Goal: Register for event/course

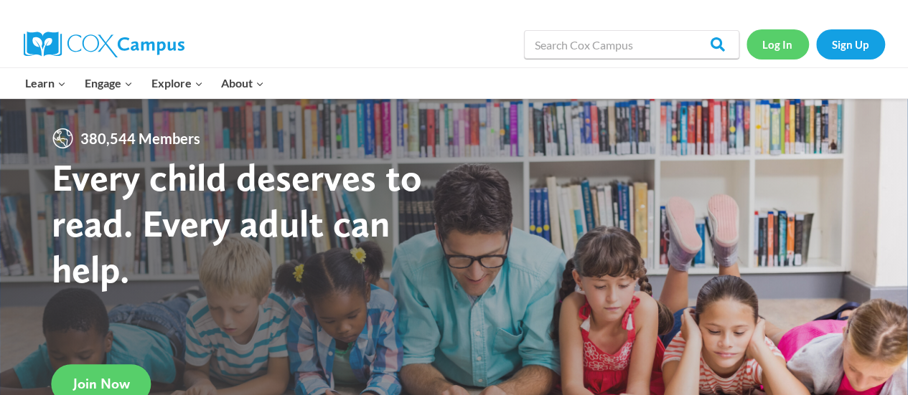
click at [778, 50] on link "Log In" at bounding box center [777, 43] width 62 height 29
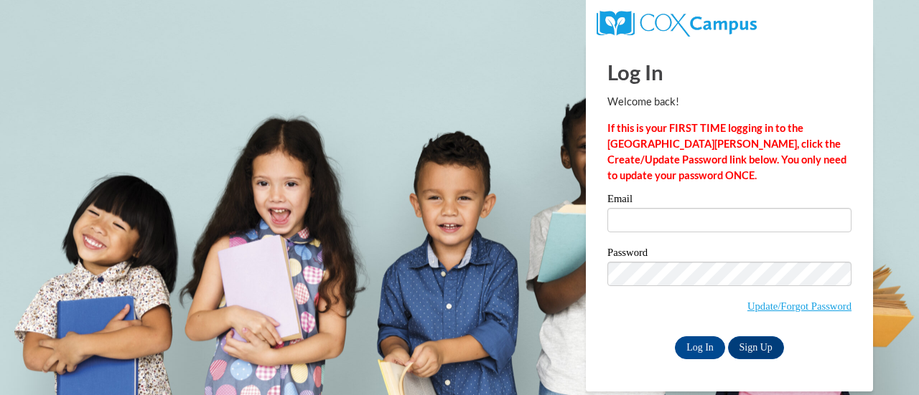
drag, startPoint x: 709, startPoint y: 233, endPoint x: 711, endPoint y: 224, distance: 8.7
click at [711, 224] on div "Email" at bounding box center [729, 219] width 244 height 50
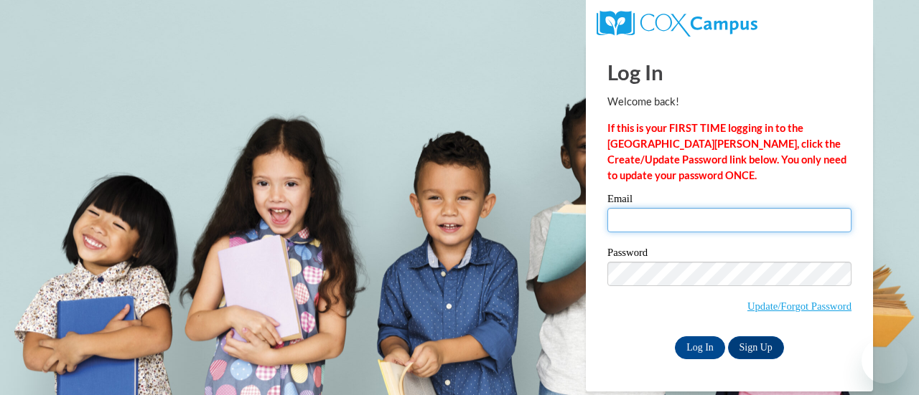
click at [711, 224] on input "Email" at bounding box center [729, 220] width 244 height 24
type input "amanda.mcrae@rusd.org"
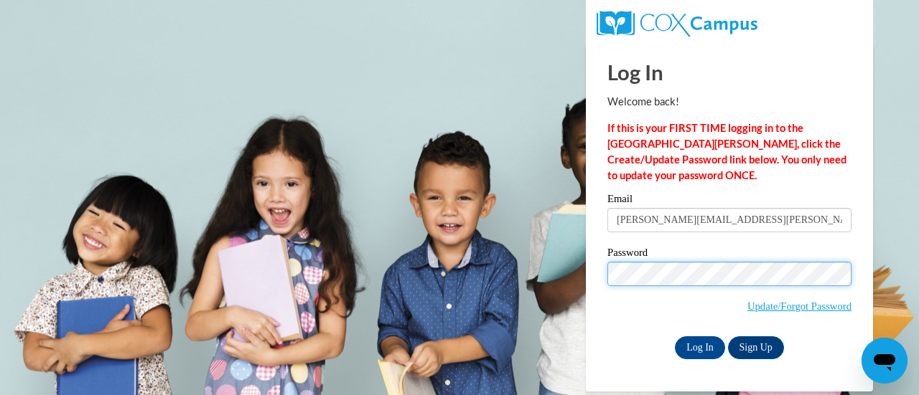
click at [675, 337] on input "Log In" at bounding box center [700, 348] width 50 height 23
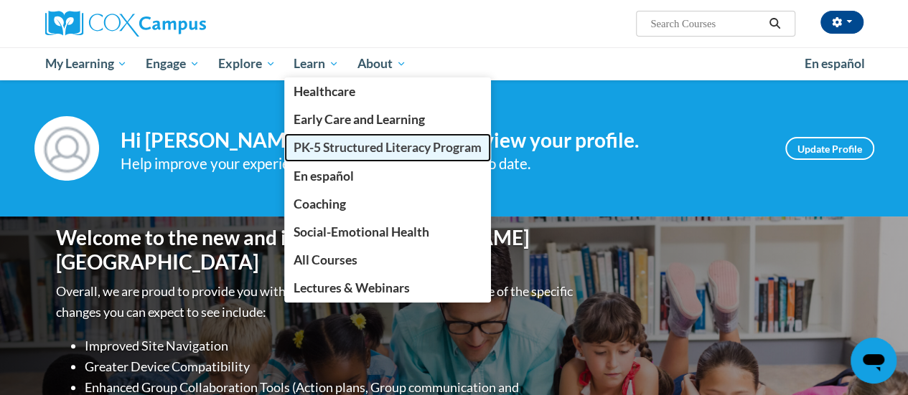
click at [328, 141] on span "PK-5 Structured Literacy Program" at bounding box center [388, 147] width 188 height 15
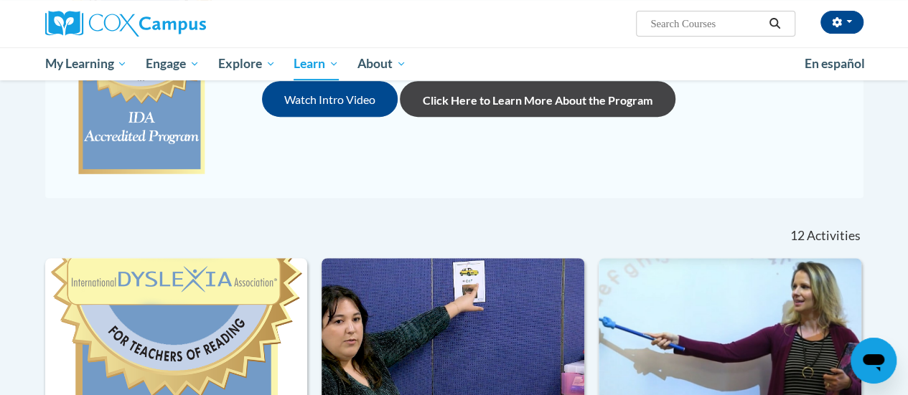
scroll to position [504, 0]
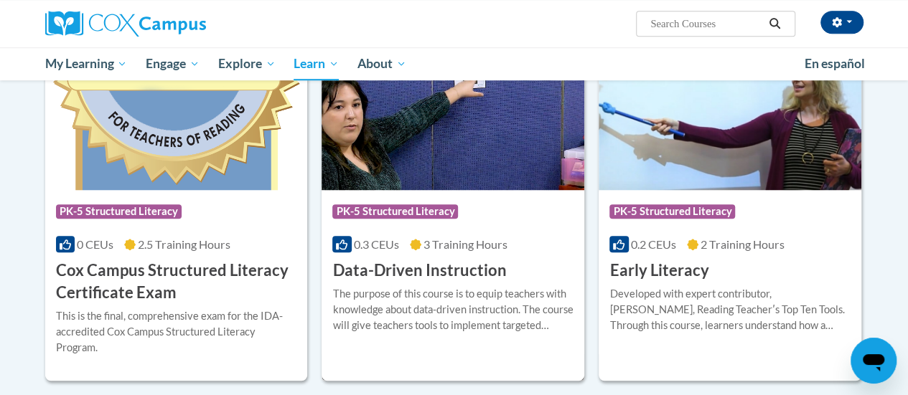
click at [451, 271] on h3 "Data-Driven Instruction" at bounding box center [419, 271] width 174 height 22
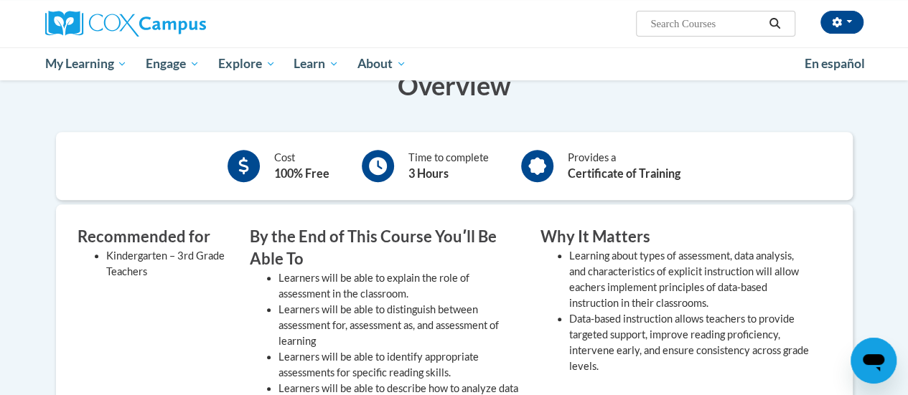
scroll to position [208, 0]
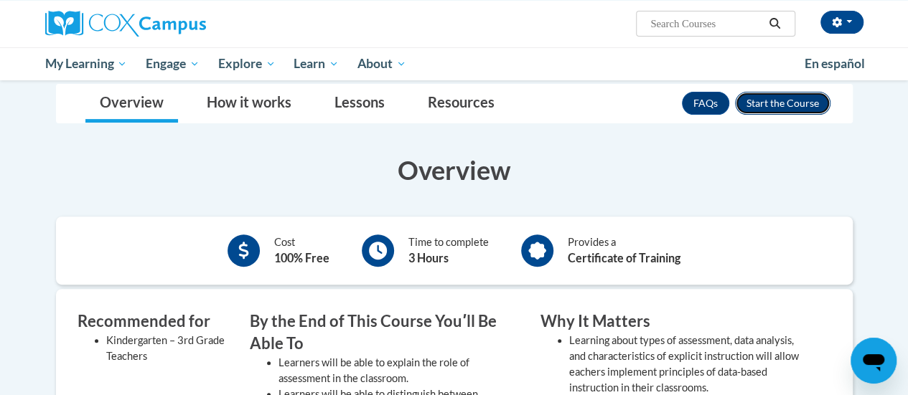
click at [790, 99] on button "Enroll" at bounding box center [782, 103] width 95 height 23
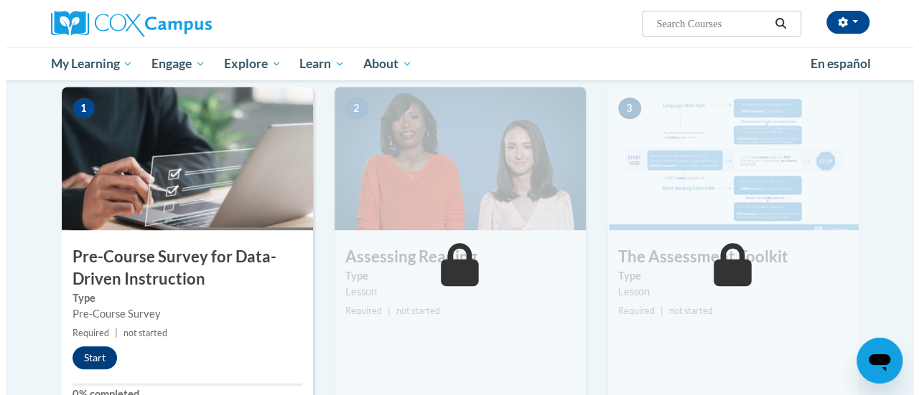
scroll to position [289, 0]
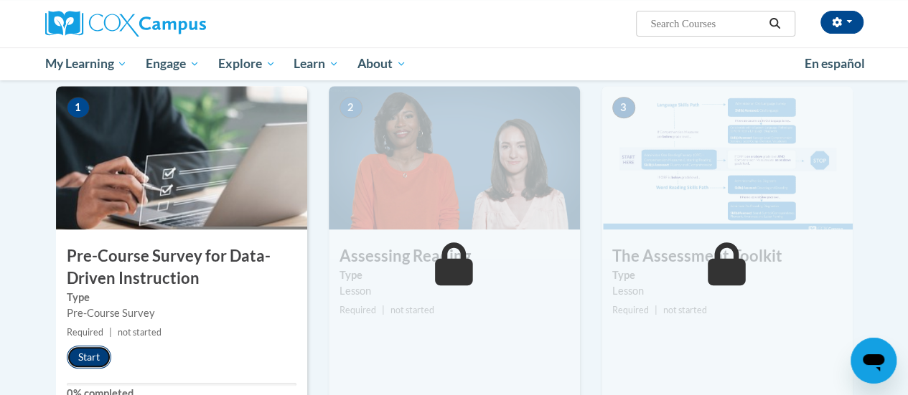
click at [102, 350] on button "Start" at bounding box center [89, 357] width 45 height 23
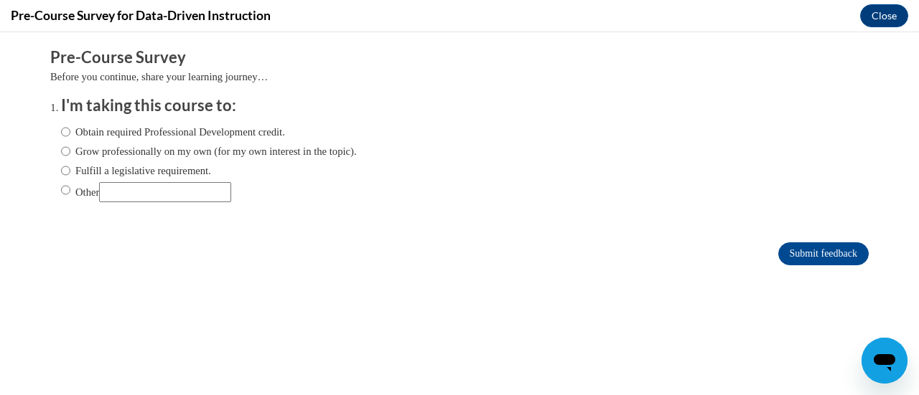
scroll to position [0, 0]
click at [61, 172] on input "Fulfill a legislative requirement." at bounding box center [65, 171] width 9 height 16
radio input "true"
click at [820, 259] on input "Submit feedback" at bounding box center [823, 254] width 90 height 23
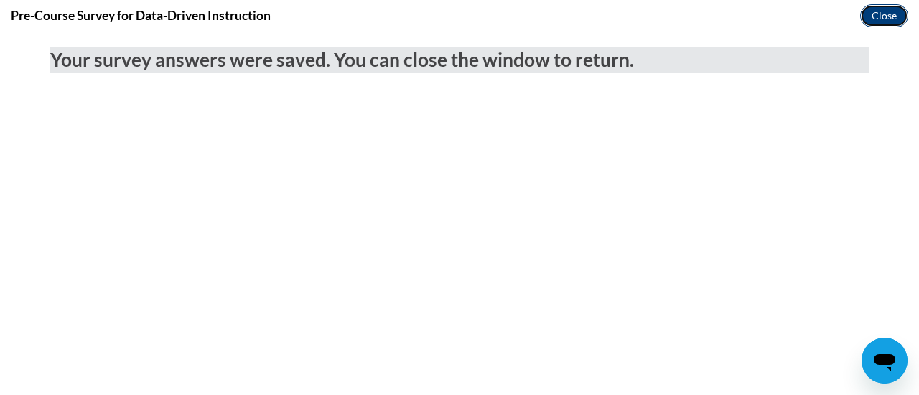
click at [891, 14] on button "Close" at bounding box center [884, 15] width 48 height 23
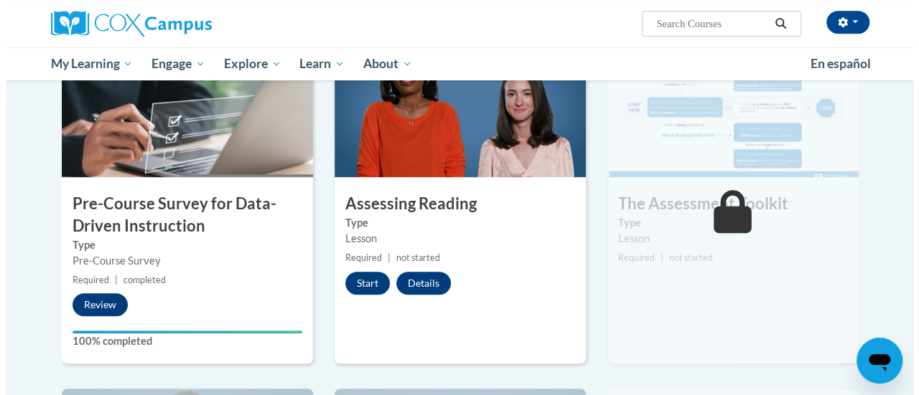
scroll to position [342, 0]
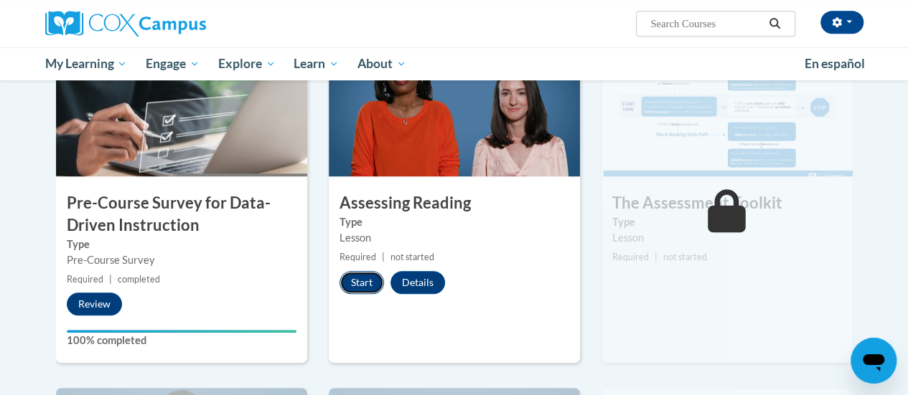
click at [357, 284] on button "Start" at bounding box center [361, 282] width 45 height 23
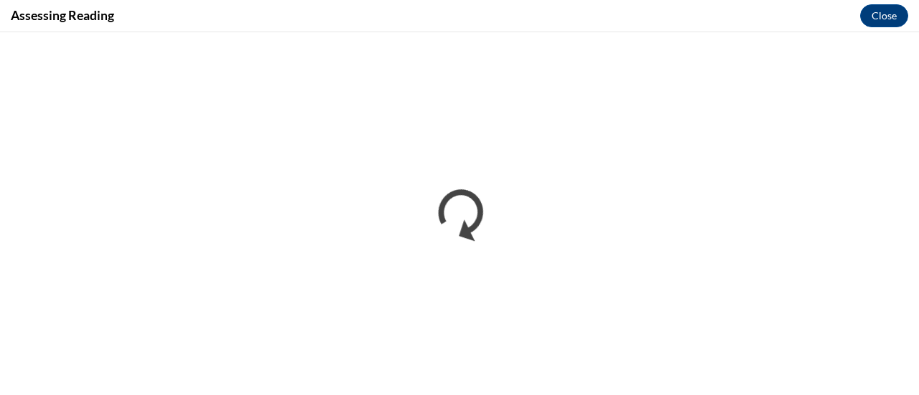
scroll to position [0, 0]
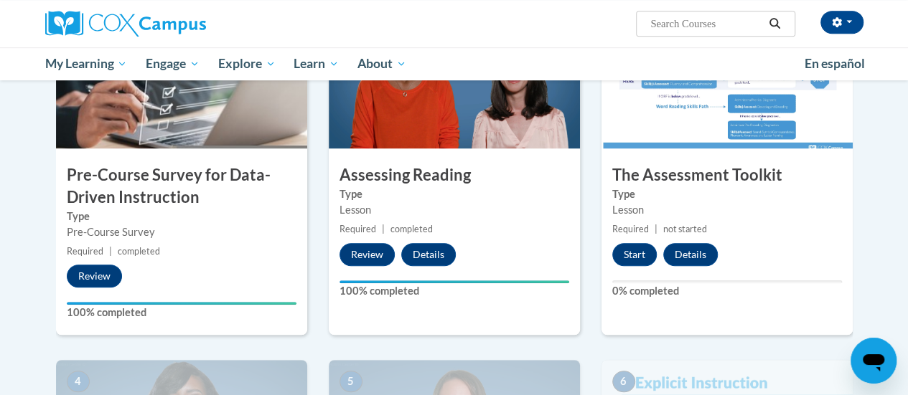
scroll to position [359, 0]
